Goal: Task Accomplishment & Management: Use online tool/utility

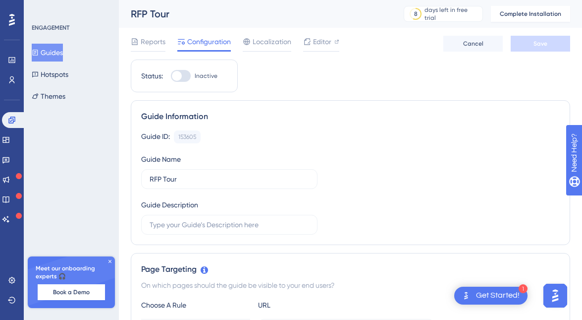
click at [58, 52] on button "Guides" at bounding box center [47, 53] width 31 height 18
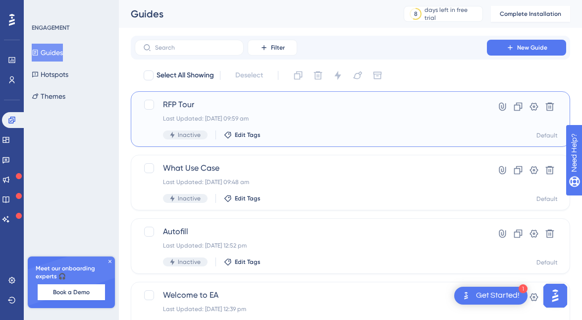
click at [342, 122] on div "RFP Tour Last Updated: 08 Oct 2025 09:59 am Inactive Edit Tags" at bounding box center [311, 119] width 296 height 41
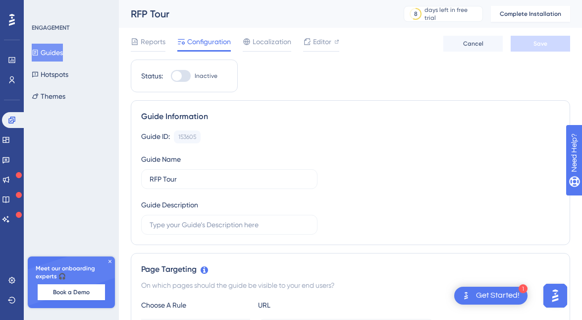
click at [320, 33] on div "Reports Configuration Localization Editor Cancel Save" at bounding box center [351, 44] width 440 height 32
click at [320, 44] on span "Editor" at bounding box center [322, 42] width 18 height 12
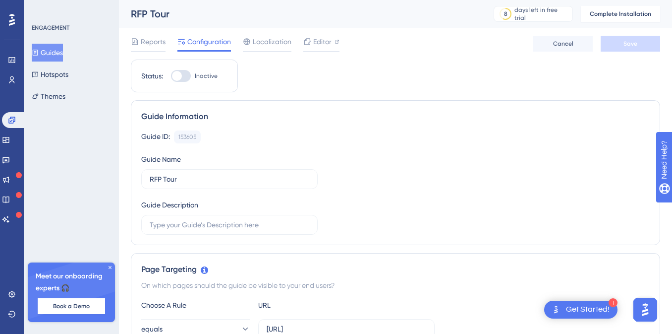
click at [60, 54] on button "Guides" at bounding box center [47, 53] width 31 height 18
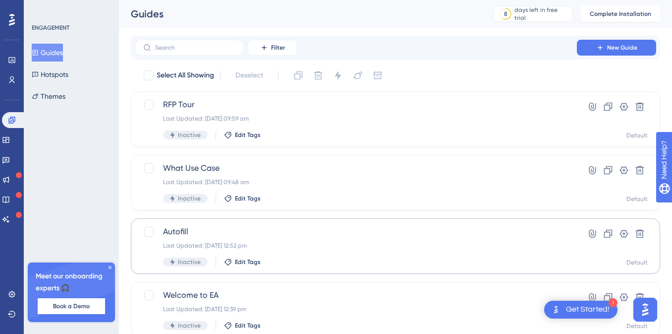
scroll to position [27, 0]
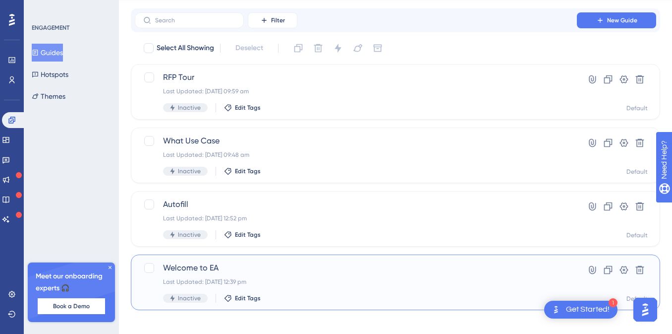
click at [367, 273] on span "Welcome to EA" at bounding box center [356, 268] width 386 height 12
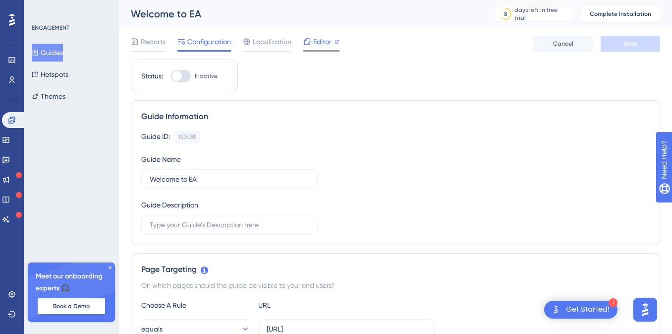
click at [314, 42] on span "Editor" at bounding box center [322, 42] width 18 height 12
click at [310, 42] on icon at bounding box center [307, 42] width 8 height 8
